Goal: Task Accomplishment & Management: Manage account settings

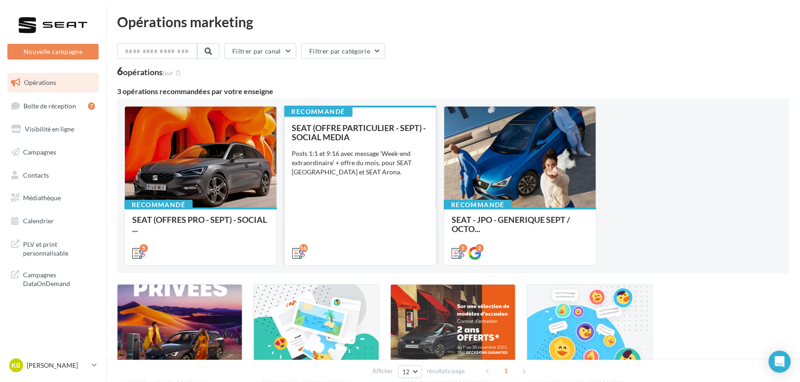
click at [406, 178] on div "SEAT (OFFRE PARTICULIER - SEPT) - SOCIAL MEDIA Posts 1:1 et 9:16 avec message '…" at bounding box center [360, 190] width 137 height 134
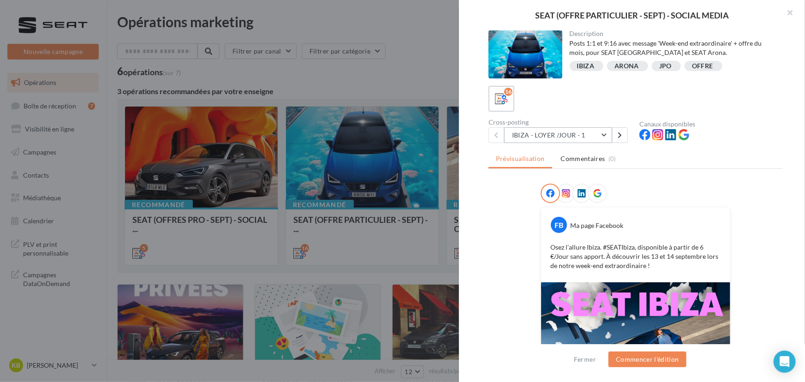
click at [585, 134] on button "IBIZA - LOYER /JOUR - 1" at bounding box center [558, 135] width 108 height 16
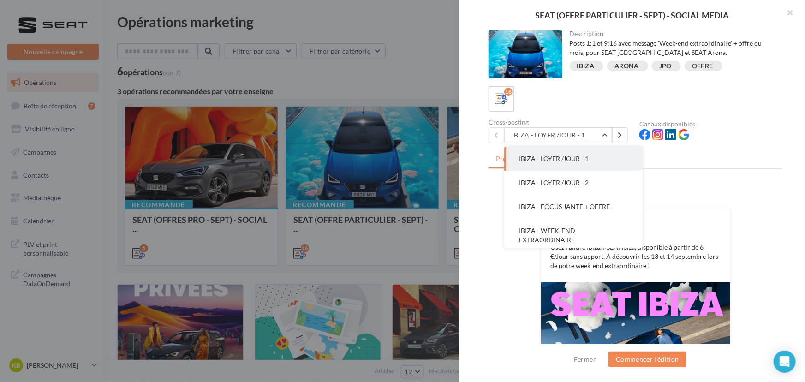
click at [592, 153] on button "IBIZA - LOYER /JOUR - 1" at bounding box center [573, 159] width 138 height 24
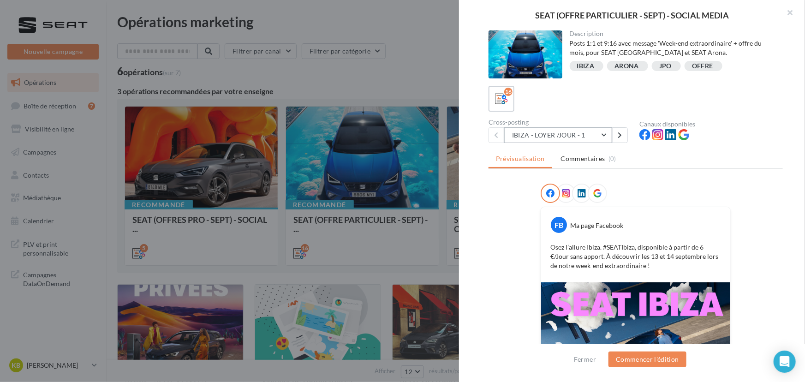
click at [597, 134] on button "IBIZA - LOYER /JOUR - 1" at bounding box center [558, 135] width 108 height 16
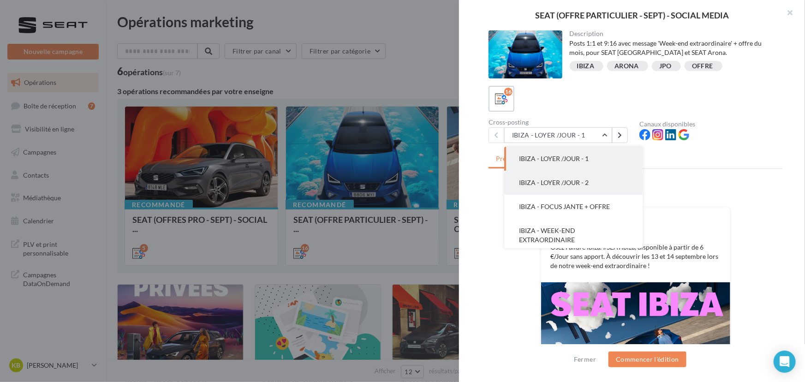
click at [578, 186] on button "IBIZA - LOYER /JOUR - 2" at bounding box center [573, 183] width 138 height 24
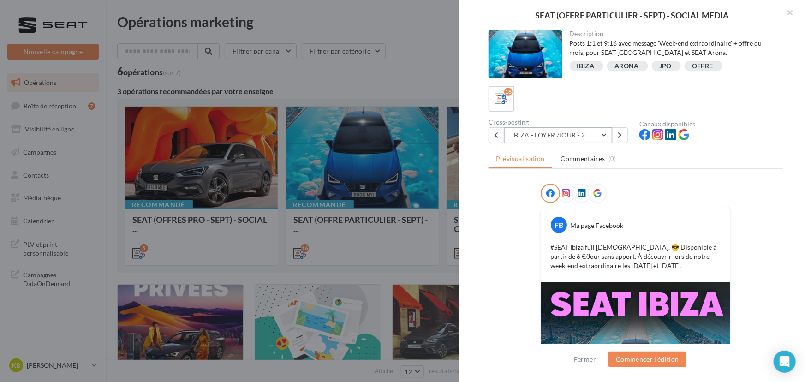
click at [572, 129] on button "IBIZA - LOYER /JOUR - 2" at bounding box center [558, 135] width 108 height 16
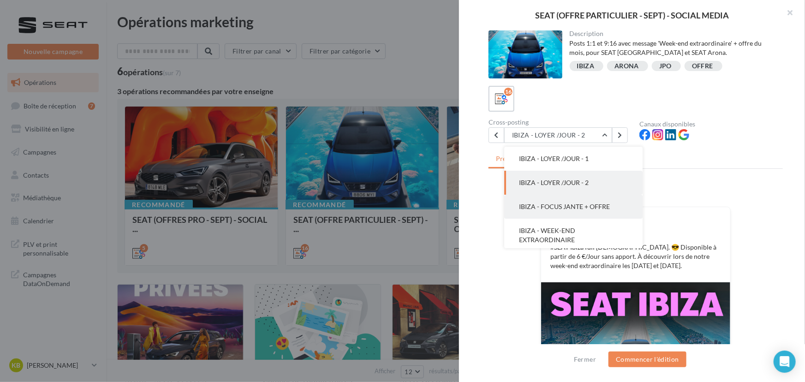
click at [551, 209] on span "IBIZA - FOCUS JANTE + OFFRE" at bounding box center [564, 206] width 91 height 8
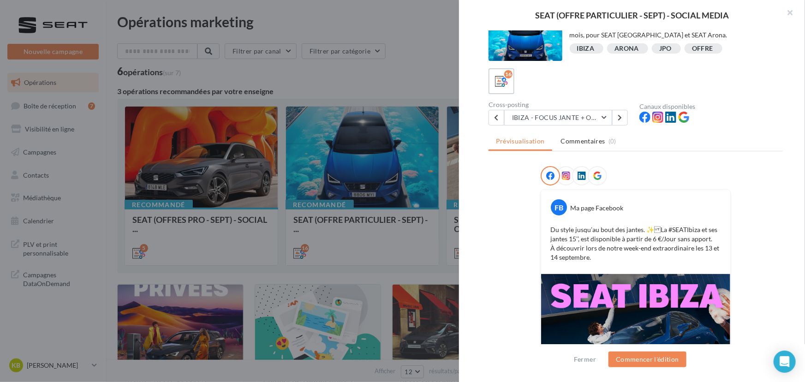
scroll to position [11, 0]
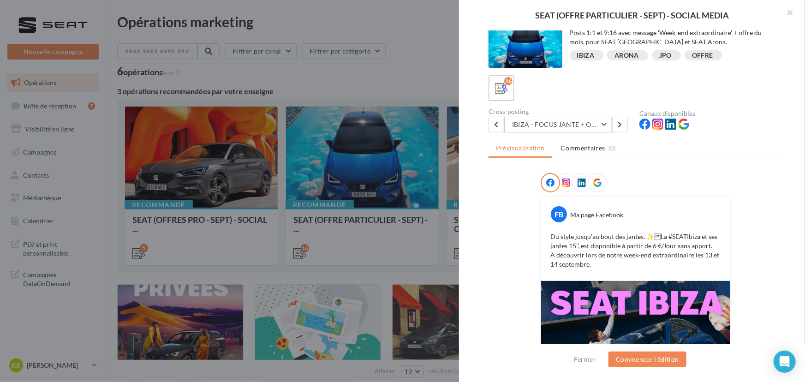
click at [580, 117] on button "IBIZA - FOCUS JANTE + OFFRE" at bounding box center [558, 125] width 108 height 16
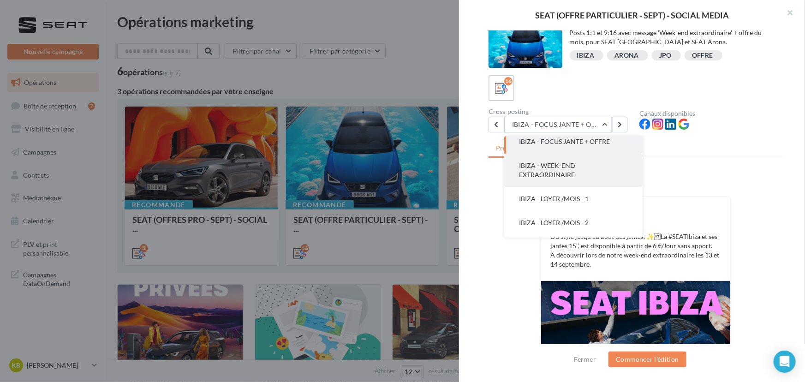
scroll to position [56, 0]
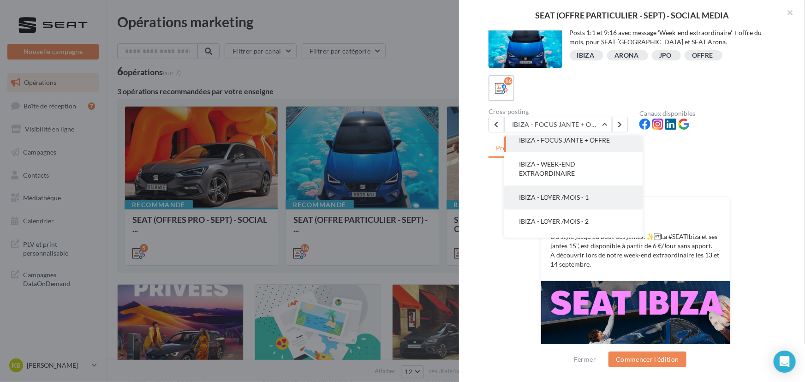
click at [569, 200] on button "IBIZA - LOYER /MOIS - 1" at bounding box center [573, 197] width 138 height 24
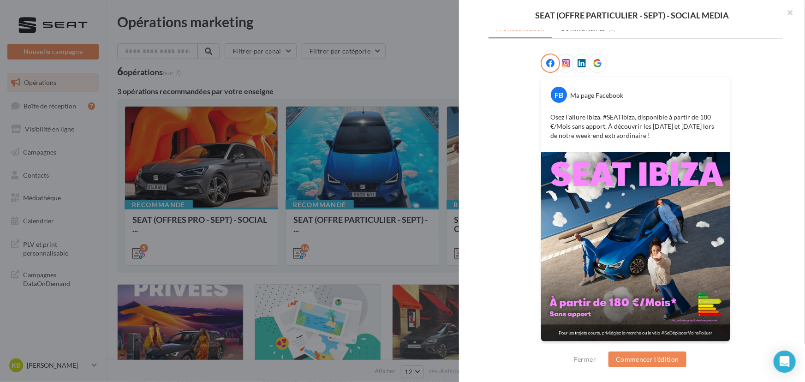
scroll to position [0, 0]
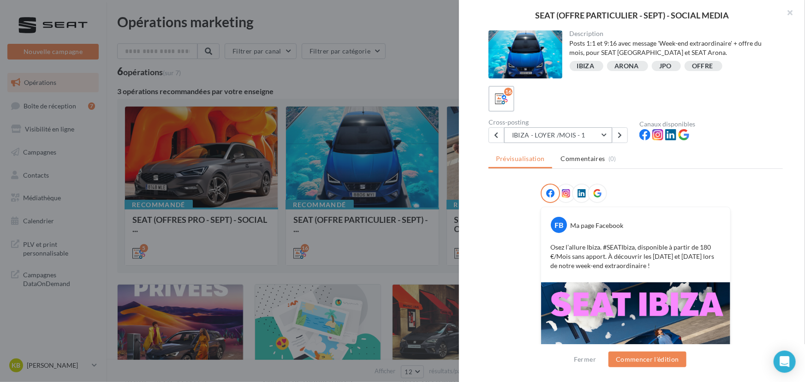
click at [590, 138] on button "IBIZA - LOYER /MOIS - 1" at bounding box center [558, 135] width 108 height 16
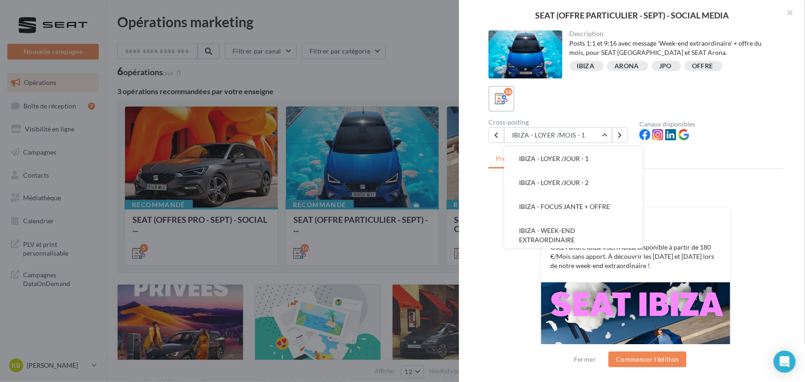
click at [724, 147] on div "Description Posts 1:1 et 9:16 avec message 'Week-end extraordinaire' + offre du…" at bounding box center [635, 191] width 353 height 322
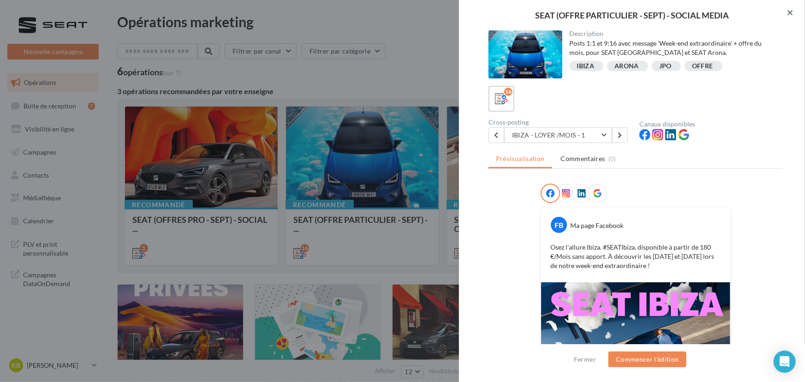
click at [793, 11] on button "button" at bounding box center [786, 14] width 37 height 28
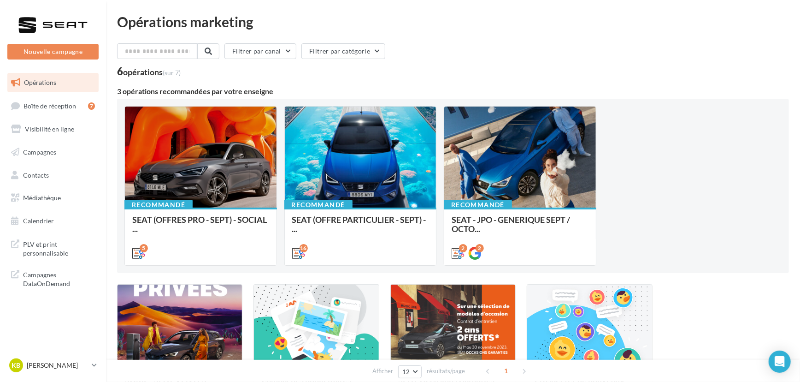
click at [793, 11] on div "Opérations marketing Filtrer par canal Filtrer par catégorie 6 opérations (sur …" at bounding box center [453, 238] width 694 height 477
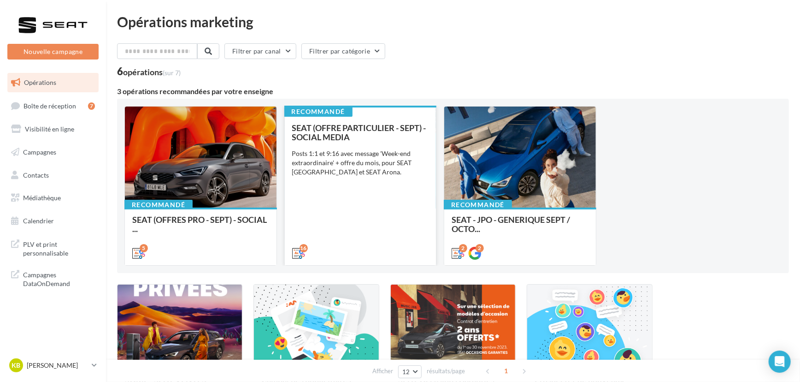
scroll to position [120, 0]
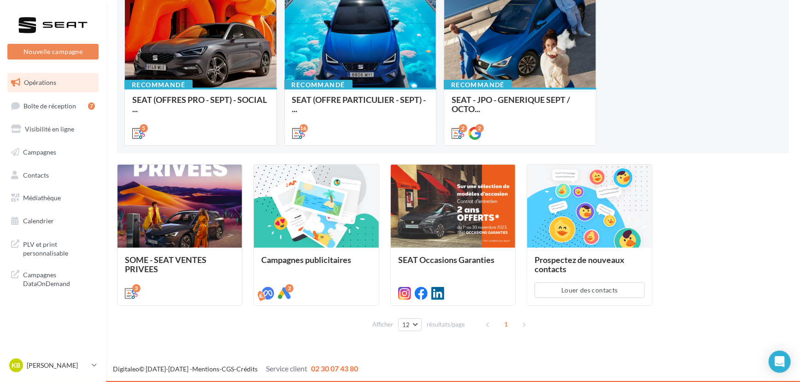
click at [299, 335] on div "Afficher 12 12 24 48 96 résultats/page 1" at bounding box center [453, 324] width 672 height 22
click at [80, 364] on p "[PERSON_NAME]" at bounding box center [57, 365] width 61 height 9
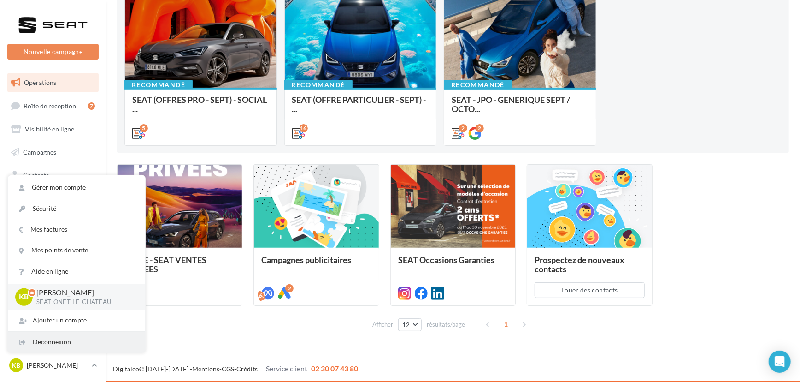
click at [65, 337] on div "Déconnexion" at bounding box center [76, 341] width 137 height 21
